Goal: Task Accomplishment & Management: Use online tool/utility

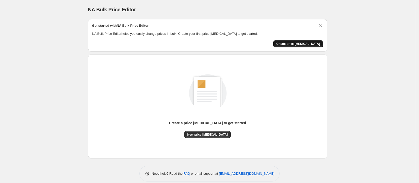
click at [299, 44] on span "Create price [MEDICAL_DATA]" at bounding box center [298, 44] width 44 height 4
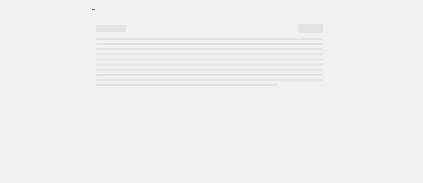
select select "percentage"
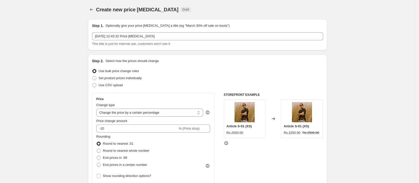
scroll to position [38, 0]
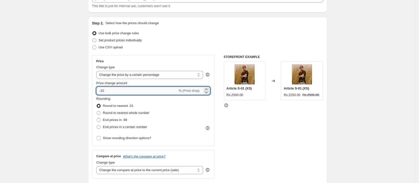
click at [144, 90] on input "-10" at bounding box center [136, 91] width 81 height 8
type input "-1"
type input "-14"
click at [158, 116] on div "Rounding Round to nearest .01 Round to nearest whole number End prices in .99 E…" at bounding box center [153, 113] width 114 height 34
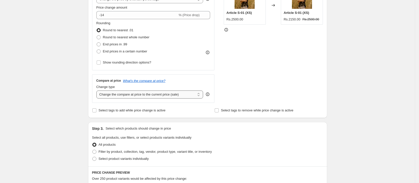
scroll to position [151, 0]
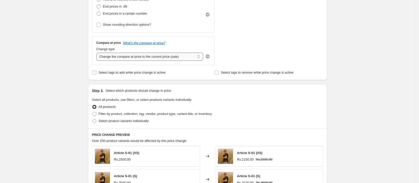
click at [185, 55] on select "Change the compare at price to the current price (sale) Change the compare at p…" at bounding box center [149, 57] width 107 height 8
click at [96, 72] on input "Select tags to add while price change is active" at bounding box center [94, 72] width 4 height 4
checkbox input "true"
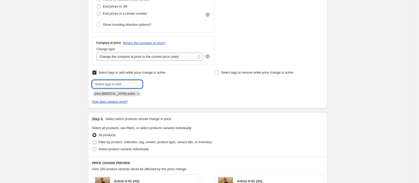
click at [130, 85] on input "text" at bounding box center [117, 84] width 50 height 8
click at [95, 142] on span at bounding box center [94, 142] width 4 height 4
click at [93, 140] on input "Filter by product, collection, tag, vendor, product type, variant title, or inv…" at bounding box center [92, 140] width 0 height 0
radio input "true"
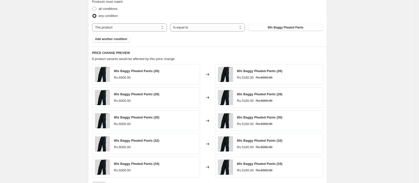
scroll to position [217, 0]
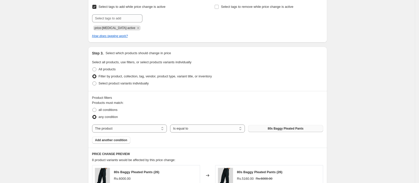
click at [282, 128] on span "80s Baggy Pleated Pants" at bounding box center [286, 128] width 36 height 4
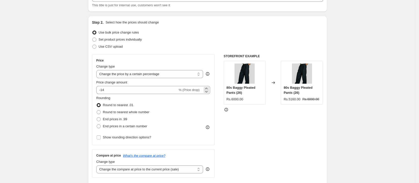
scroll to position [0, 0]
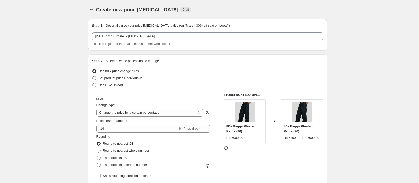
click at [96, 78] on span at bounding box center [94, 78] width 4 height 4
click at [93, 76] on input "Set product prices individually" at bounding box center [92, 76] width 0 height 0
radio input "true"
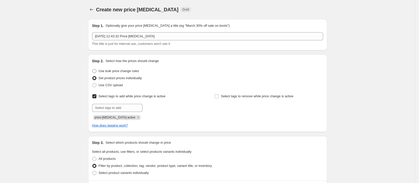
click at [95, 70] on span at bounding box center [94, 71] width 4 height 4
click at [93, 69] on input "Use bulk price change rules" at bounding box center [92, 69] width 0 height 0
radio input "true"
select select "percentage"
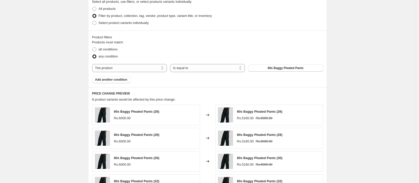
scroll to position [302, 0]
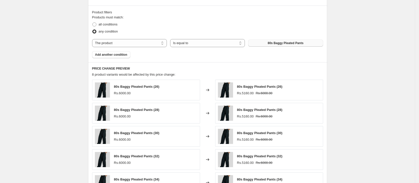
click at [280, 42] on span "80s Baggy Pleated Pants" at bounding box center [286, 43] width 36 height 4
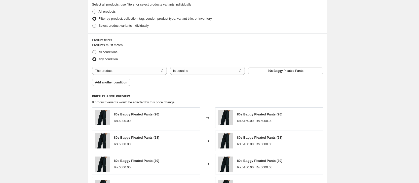
scroll to position [264, 0]
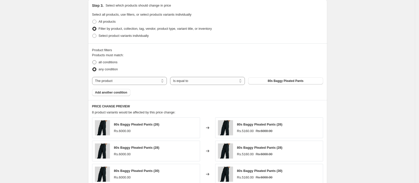
click at [94, 63] on span at bounding box center [94, 62] width 4 height 4
click at [93, 60] on input "all conditions" at bounding box center [92, 60] width 0 height 0
radio input "true"
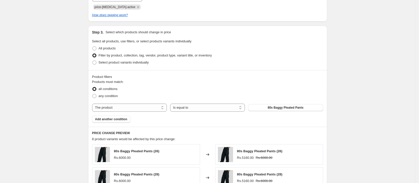
scroll to position [226, 0]
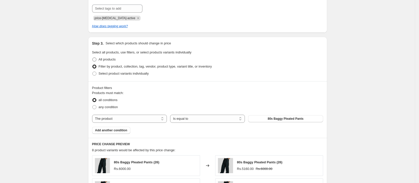
click at [96, 56] on label "All products" at bounding box center [104, 59] width 24 height 7
click at [93, 57] on input "All products" at bounding box center [92, 57] width 0 height 0
radio input "true"
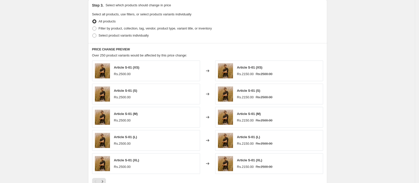
scroll to position [349, 0]
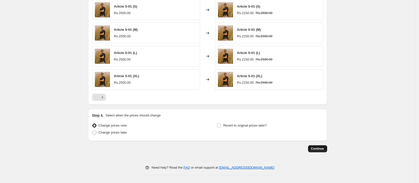
click at [322, 148] on span "Continue" at bounding box center [317, 148] width 13 height 4
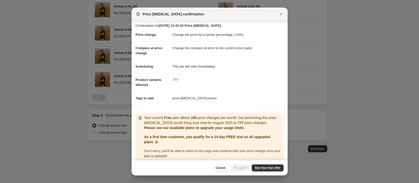
scroll to position [0, 0]
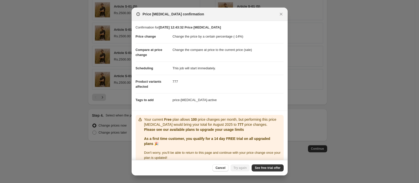
click at [286, 14] on div "Price change job confirmation" at bounding box center [210, 14] width 156 height 13
click at [280, 15] on icon "Close" at bounding box center [281, 14] width 3 height 3
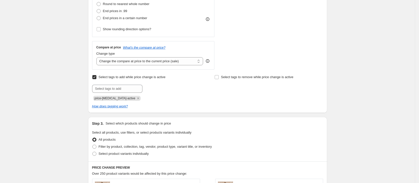
scroll to position [160, 0]
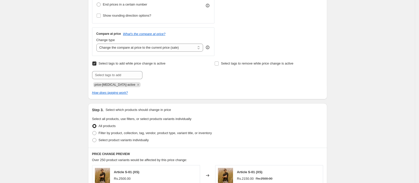
click at [99, 63] on label "Select tags to add while price change is active" at bounding box center [128, 63] width 73 height 7
click at [96, 63] on input "Select tags to add while price change is active" at bounding box center [94, 63] width 4 height 4
checkbox input "false"
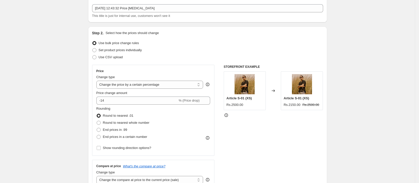
scroll to position [38, 0]
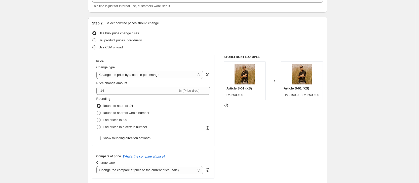
click at [95, 47] on span at bounding box center [94, 47] width 4 height 4
click at [93, 46] on input "Use CSV upload" at bounding box center [92, 45] width 0 height 0
radio input "true"
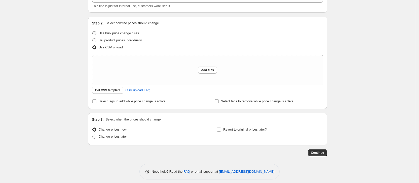
click at [95, 34] on span at bounding box center [94, 33] width 4 height 4
click at [93, 31] on input "Use bulk price change rules" at bounding box center [92, 31] width 0 height 0
radio input "true"
select select "percentage"
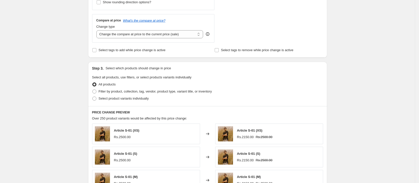
scroll to position [189, 0]
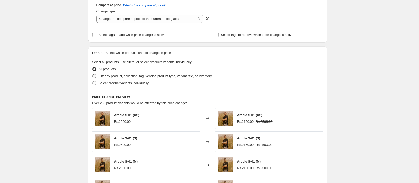
click at [96, 75] on span at bounding box center [94, 76] width 4 height 4
click at [93, 74] on input "Filter by product, collection, tag, vendor, product type, variant title, or inv…" at bounding box center [92, 74] width 0 height 0
radio input "true"
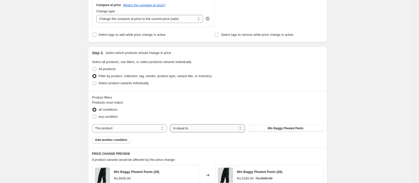
click at [230, 130] on select "Is equal to Is not equal to" at bounding box center [207, 128] width 75 height 8
click at [216, 127] on select "Is equal to Is not equal to" at bounding box center [207, 128] width 75 height 8
click at [139, 125] on select "The product The product's collection The product's tag The product's vendor The…" at bounding box center [129, 128] width 75 height 8
select select "product_status"
click at [220, 128] on select "Is equal to Is not equal to" at bounding box center [207, 128] width 75 height 8
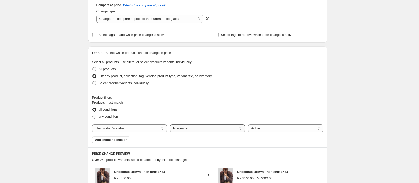
click at [220, 128] on select "Is equal to Is not equal to" at bounding box center [207, 128] width 75 height 8
click at [281, 128] on select "Active Draft Archived" at bounding box center [285, 128] width 75 height 8
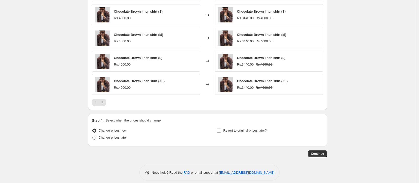
scroll to position [377, 0]
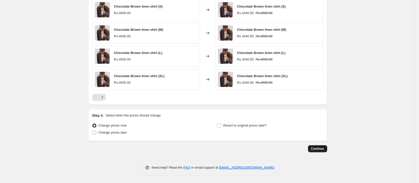
click at [322, 147] on span "Continue" at bounding box center [317, 148] width 13 height 4
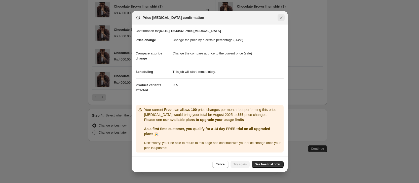
click at [280, 16] on icon "Close" at bounding box center [281, 17] width 5 height 5
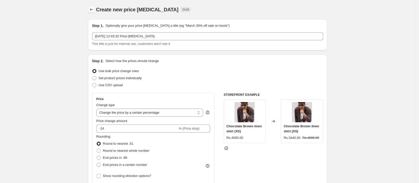
click at [93, 10] on icon "Price change jobs" at bounding box center [91, 9] width 3 height 3
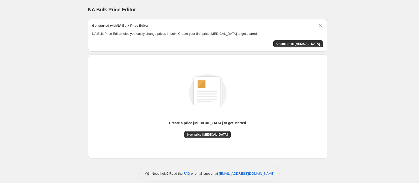
scroll to position [6, 0]
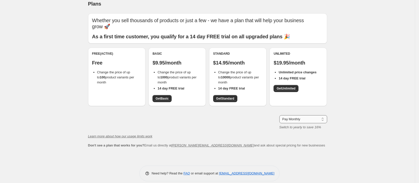
click at [313, 122] on select "Pay Monthly Pay Yearly (Save 16%)" at bounding box center [303, 119] width 48 height 8
click at [281, 116] on select "Pay Monthly Pay Yearly (Save 16%)" at bounding box center [303, 119] width 48 height 8
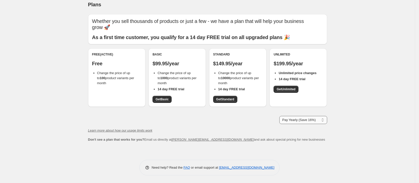
click at [313, 118] on select "Pay Monthly Pay Yearly (Save 16%)" at bounding box center [303, 120] width 48 height 8
select select "month"
click at [281, 116] on select "Pay Monthly Pay Yearly (Save 16%)" at bounding box center [303, 120] width 48 height 8
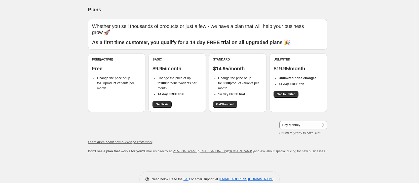
scroll to position [12, 0]
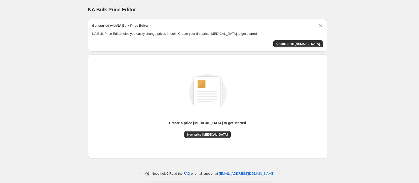
click at [156, 11] on div "NA Bulk Price Editor" at bounding box center [207, 9] width 239 height 7
